Goal: Transaction & Acquisition: Purchase product/service

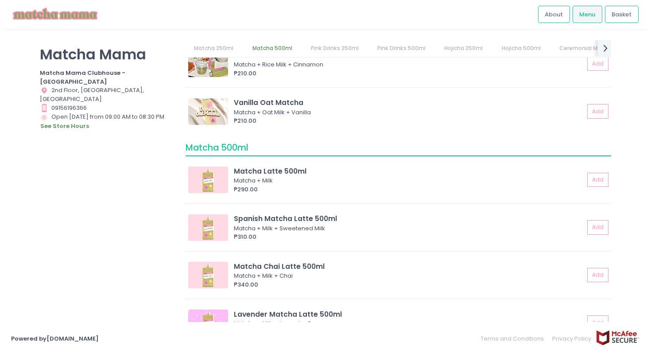
scroll to position [342, 0]
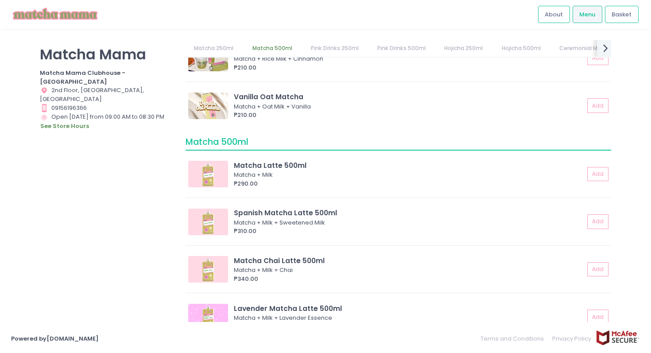
click at [602, 45] on icon "next Created with Sketch." at bounding box center [605, 48] width 13 height 13
click at [421, 49] on link "Ceremonial Matcha 🍵" at bounding box center [425, 48] width 80 height 17
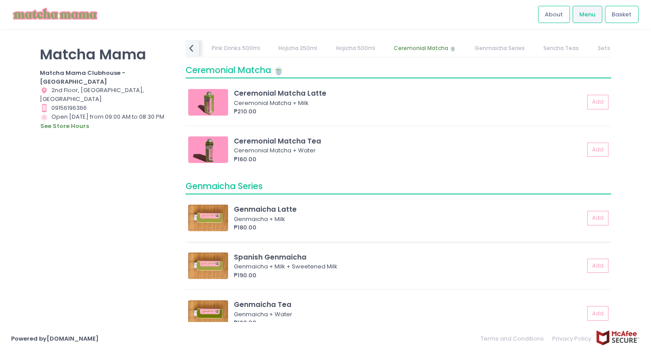
scroll to position [1709, 0]
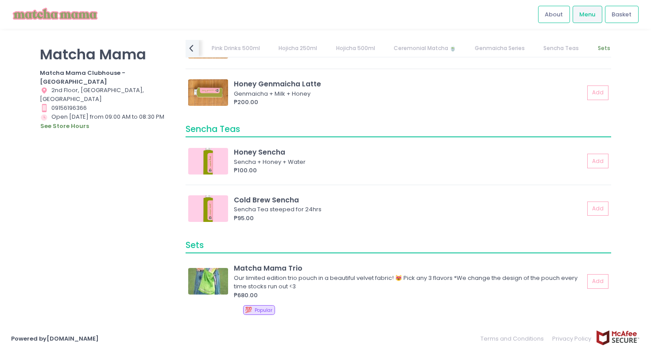
click at [488, 44] on link "Genmaicha Series" at bounding box center [499, 48] width 67 height 17
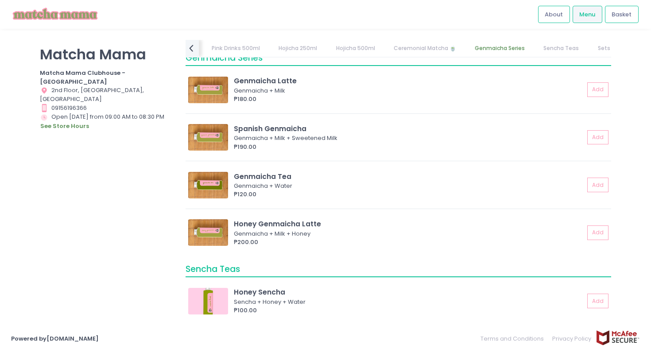
scroll to position [1557, 0]
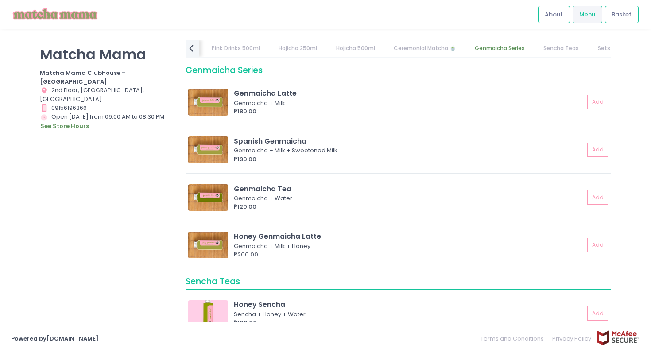
click at [596, 47] on link "Sets" at bounding box center [604, 48] width 30 height 17
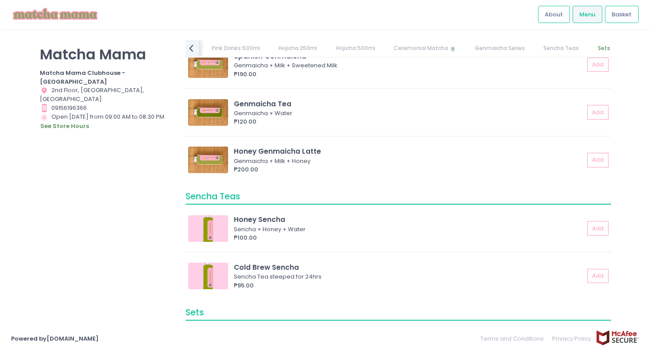
scroll to position [1709, 0]
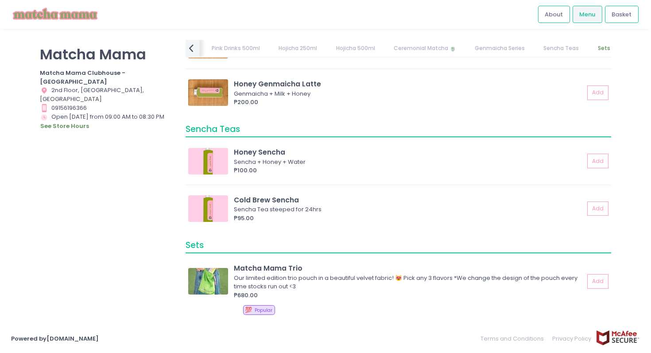
click at [193, 47] on icon "prev Created with Sketch." at bounding box center [191, 48] width 13 height 13
click at [217, 48] on link "Matcha 500ml" at bounding box center [226, 48] width 57 height 17
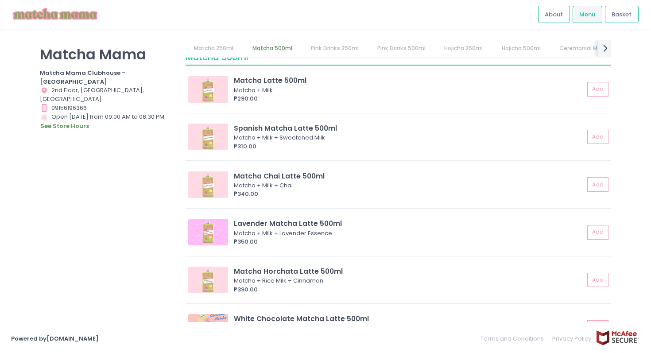
scroll to position [414, 0]
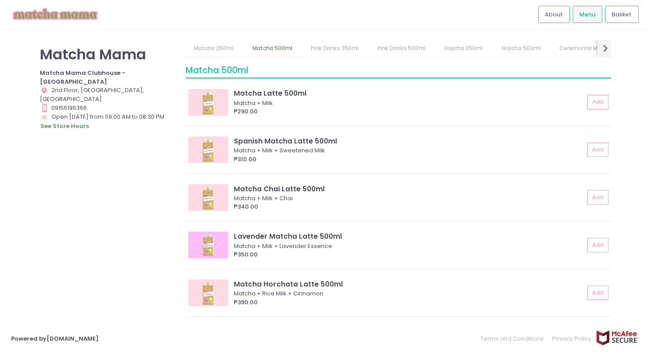
click at [388, 48] on link "Pink Drinks 500ml" at bounding box center [402, 48] width 66 height 17
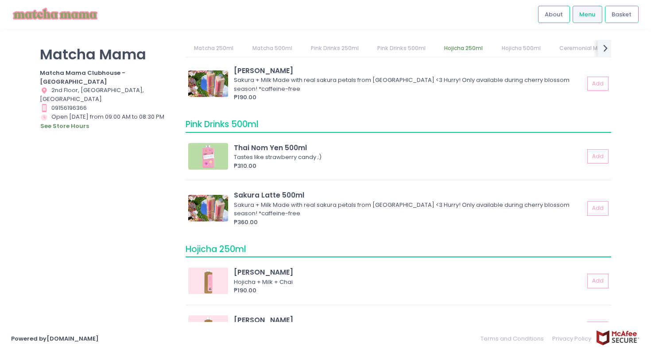
scroll to position [988, 0]
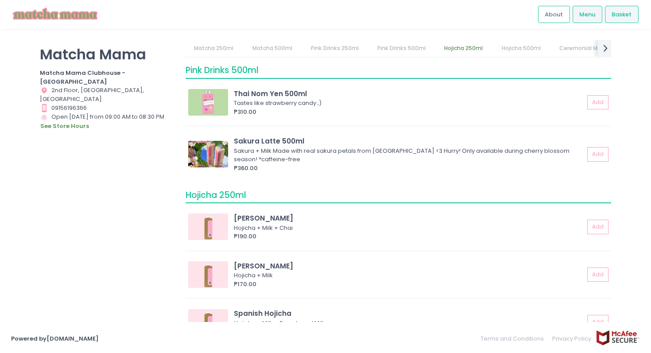
click at [633, 15] on div "Basket" at bounding box center [622, 14] width 34 height 17
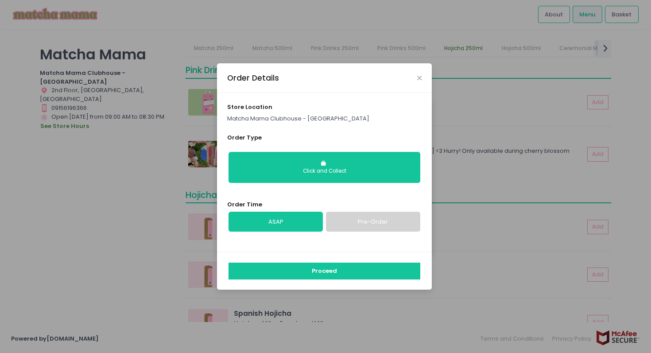
click at [423, 75] on div "Order Details" at bounding box center [324, 77] width 215 height 29
click at [417, 77] on icon "Close" at bounding box center [419, 78] width 4 height 7
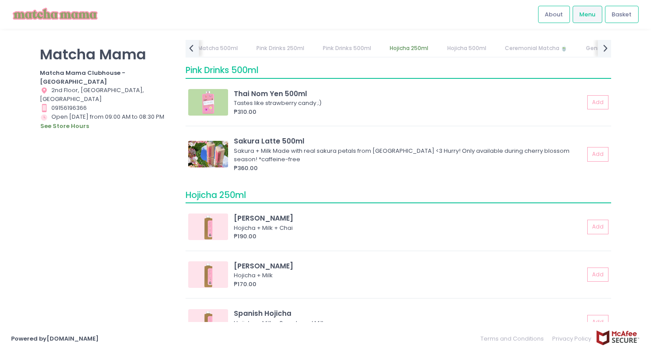
scroll to position [0, 88]
click at [458, 47] on link "Hojicha 500ml" at bounding box center [444, 48] width 56 height 17
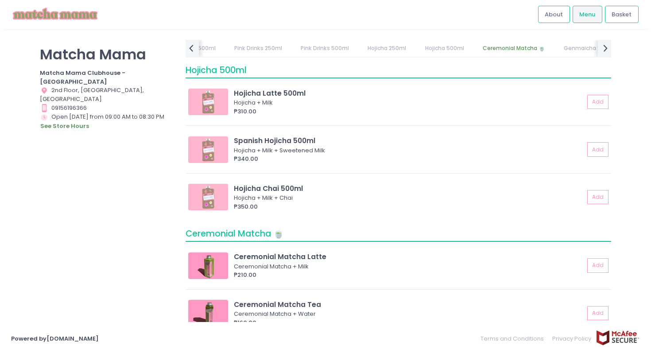
click at [486, 46] on link "Ceremonial Matcha 🍵" at bounding box center [514, 48] width 80 height 17
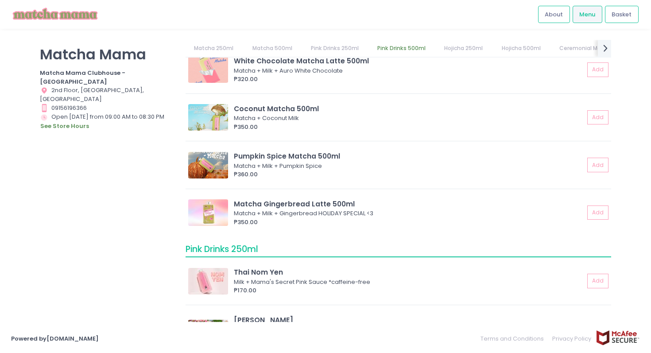
scroll to position [754, 0]
